Goal: Information Seeking & Learning: Understand process/instructions

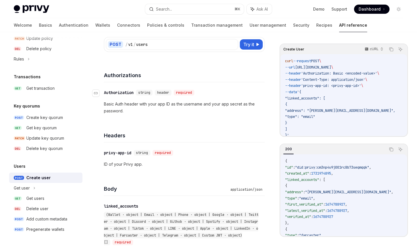
scroll to position [45, 0]
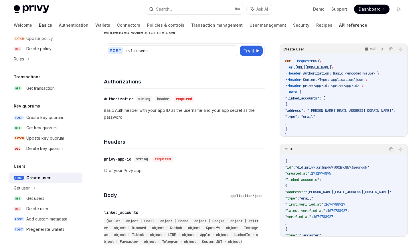
click at [39, 24] on link "Basics" at bounding box center [45, 25] width 13 height 14
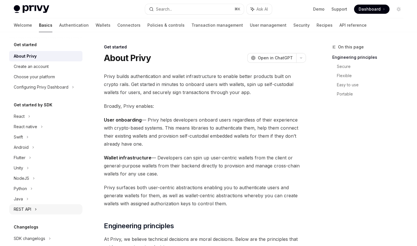
scroll to position [24, 0]
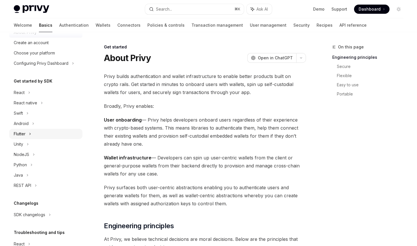
click at [24, 133] on div "Flutter" at bounding box center [20, 133] width 12 height 7
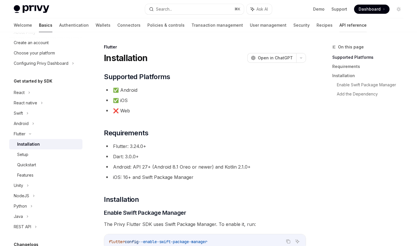
click at [339, 29] on link "API reference" at bounding box center [352, 25] width 27 height 14
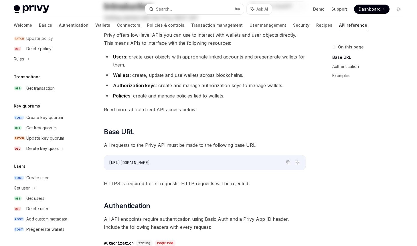
scroll to position [58, 0]
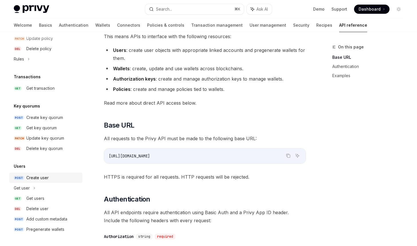
click at [45, 175] on div "Create user" at bounding box center [37, 177] width 22 height 7
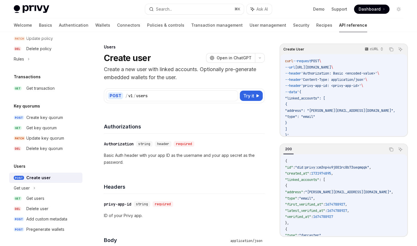
type textarea "*"
click at [180, 81] on div "POST / v1 / users Try it Create User cURL Copy Ask AI curl --request POST \ --u…" at bounding box center [184, 92] width 161 height 22
click at [218, 6] on button "Search... ⌘ K" at bounding box center [194, 9] width 99 height 10
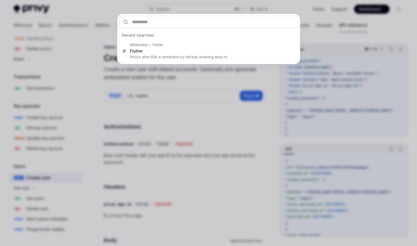
type input "**********"
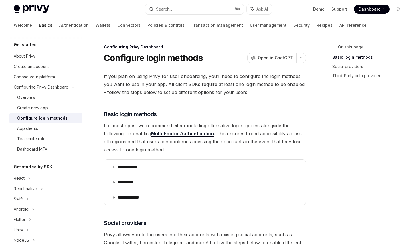
click at [182, 83] on span "If you plan on using Privy for user onboarding, you’ll need to configure the lo…" at bounding box center [205, 84] width 202 height 24
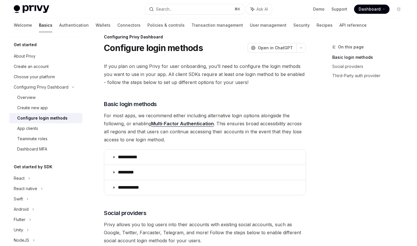
scroll to position [14, 0]
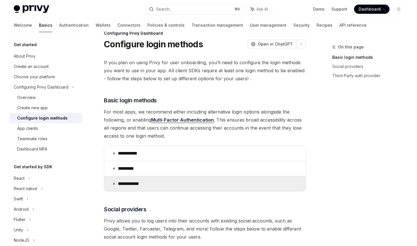
click at [114, 184] on icon at bounding box center [113, 183] width 3 height 3
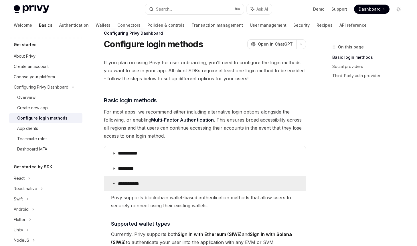
click at [114, 184] on icon at bounding box center [113, 182] width 3 height 3
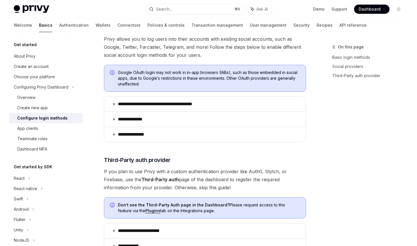
scroll to position [195, 0]
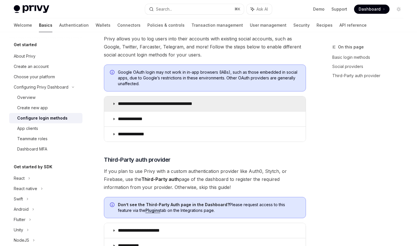
click at [197, 107] on summary "**********" at bounding box center [204, 103] width 201 height 15
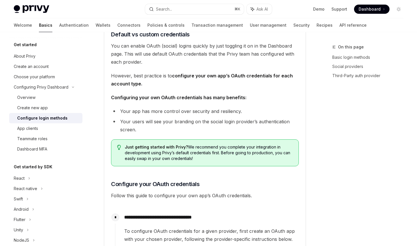
scroll to position [339, 0]
click at [197, 123] on li "Your users will see your branding on the social login provider’s authentication…" at bounding box center [205, 125] width 188 height 16
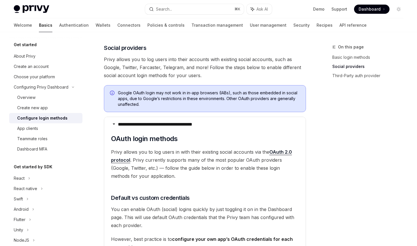
scroll to position [177, 0]
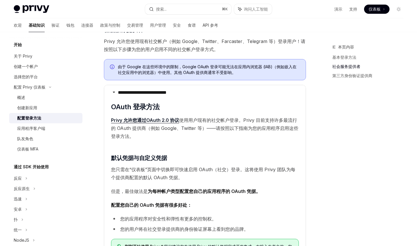
click at [199, 70] on font "由于 Google 在这些环境中的限制，Google OAuth 登录可能无法在应用内浏览器 (IAB)（例如嵌入在社交应用中的浏览器）中使用。其他 OAut…" at bounding box center [207, 69] width 179 height 11
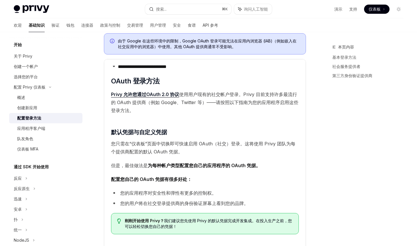
scroll to position [203, 0]
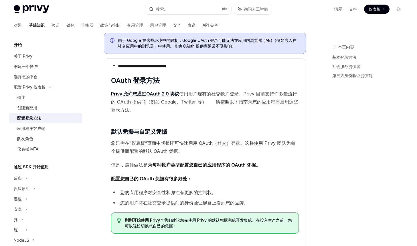
click at [196, 167] on font "为每种帐户类型配置您自己的应用程序的 OAuth 凭据。" at bounding box center [204, 165] width 113 height 6
click at [187, 161] on span "但是，最佳做法是 为每种帐户类型配置您自己的应用程序的 OAuth 凭据。" at bounding box center [205, 165] width 188 height 8
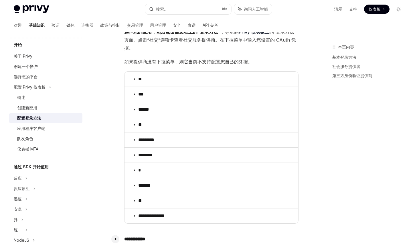
scroll to position [579, 0]
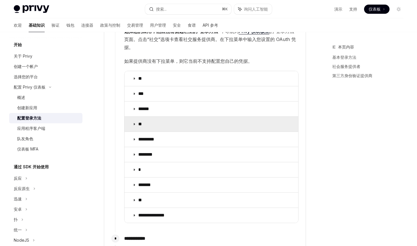
click at [169, 124] on summary "**" at bounding box center [211, 123] width 174 height 15
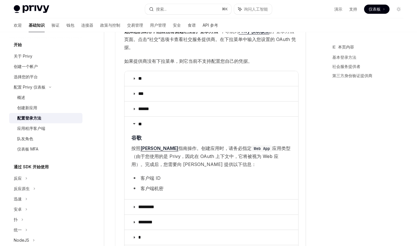
click at [159, 179] on font "客户端 ID" at bounding box center [150, 178] width 20 height 6
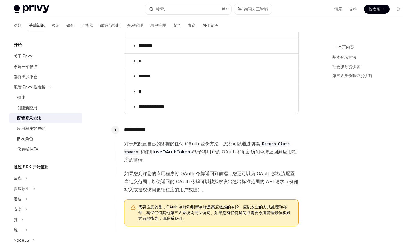
scroll to position [772, 0]
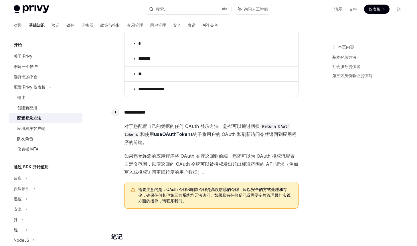
click at [162, 154] on font "如果您允许您的应用程序将 OAuth 令牌返回到前端，您还可以为 OAuth 授权流配置自定义范围，以便返回的 OAuth 令牌可以被授权发出超出标准范围的 …" at bounding box center [211, 164] width 174 height 22
click at [173, 155] on font "如果您允许您的应用程序将 OAuth 令牌返回到前端，您还可以为 OAuth 授权流配置自定义范围，以便返回的 OAuth 令牌可以被授权发出超出标准范围的 …" at bounding box center [211, 164] width 174 height 22
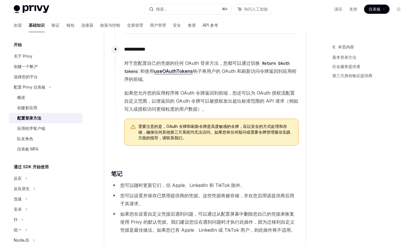
scroll to position [830, 0]
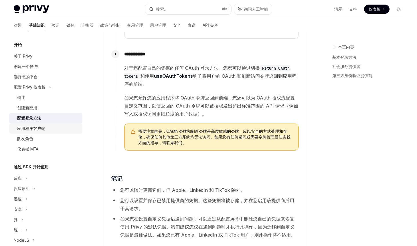
click at [44, 129] on font "应用程序客户端" at bounding box center [31, 128] width 28 height 5
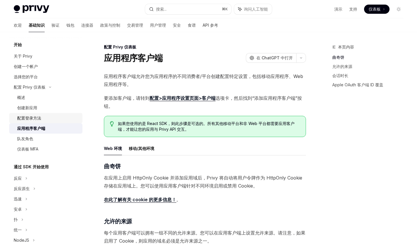
click at [41, 117] on font "配置登录方法" at bounding box center [29, 117] width 24 height 5
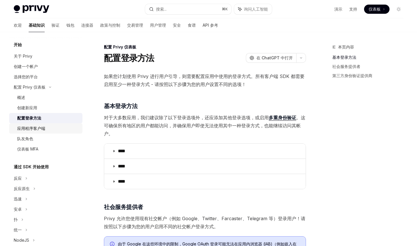
click at [37, 127] on font "应用程序客户端" at bounding box center [31, 128] width 28 height 5
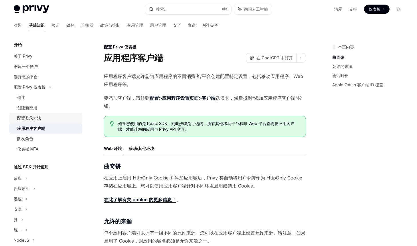
click at [39, 118] on font "配置登录方法" at bounding box center [29, 117] width 24 height 5
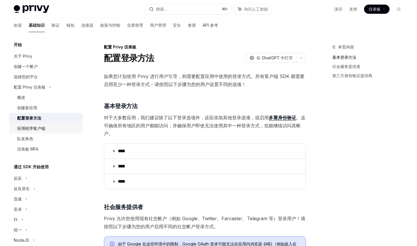
click at [41, 125] on div "应用程序客户端" at bounding box center [31, 128] width 28 height 7
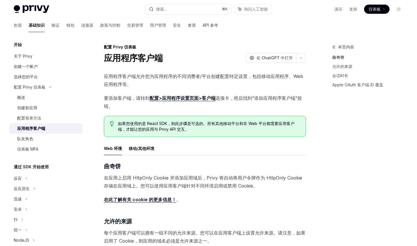
click at [179, 106] on span "要添加客户端，请转到 配置>应用程序设置页面>客户端 选项卡，然后找到“添加应用程序客户端”按钮。" at bounding box center [205, 102] width 202 height 16
click at [34, 120] on font "配置登录方法" at bounding box center [29, 117] width 24 height 5
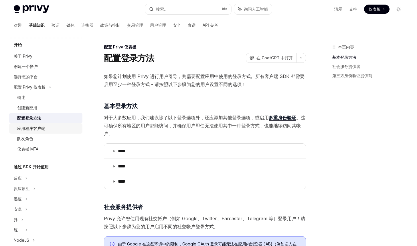
click at [29, 129] on font "应用程序客户端" at bounding box center [31, 128] width 28 height 5
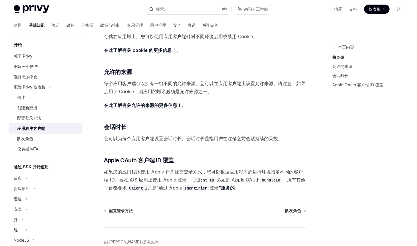
scroll to position [165, 0]
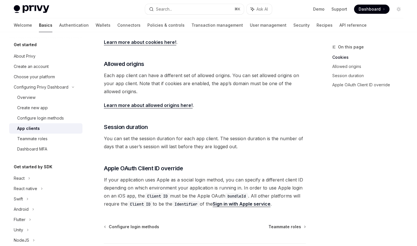
click at [218, 114] on div "​ Cookies Once you enable HttpOnly cookies on your app and add an app domain, P…" at bounding box center [205, 102] width 202 height 211
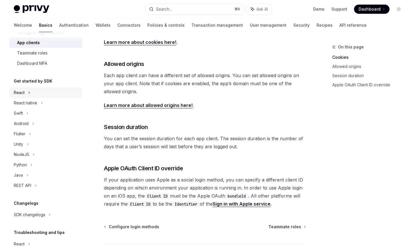
scroll to position [93, 0]
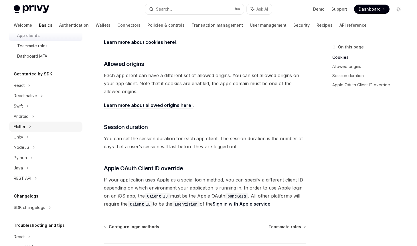
click at [32, 126] on div "Flutter" at bounding box center [45, 126] width 73 height 10
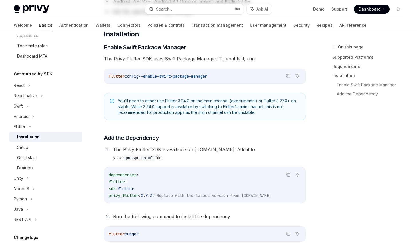
type textarea "*"
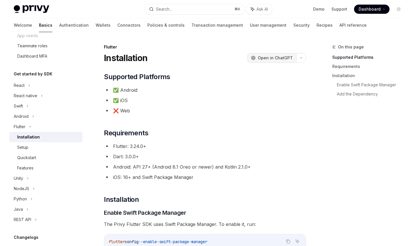
click at [282, 58] on span "Open in ChatGPT" at bounding box center [275, 58] width 35 height 6
